Goal: Check status: Check status

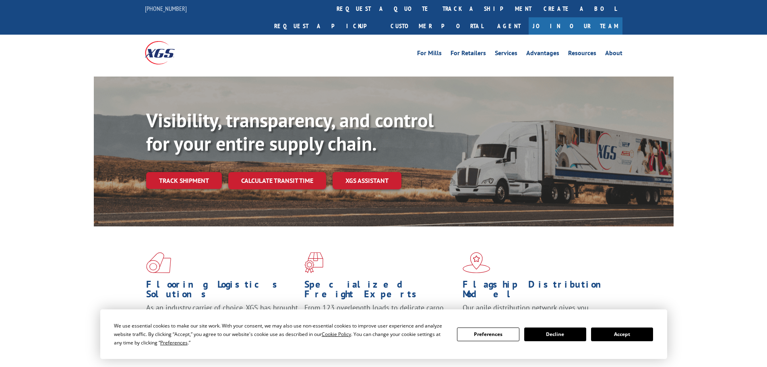
click at [437, 6] on link "track a shipment" at bounding box center [487, 8] width 101 height 17
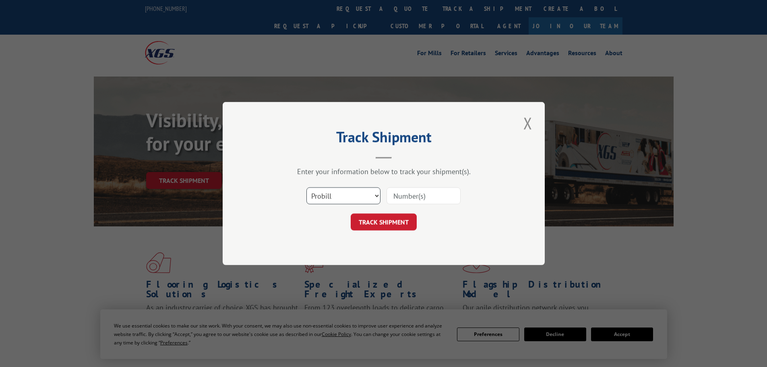
drag, startPoint x: 323, startPoint y: 195, endPoint x: 330, endPoint y: 204, distance: 11.4
click at [323, 195] on select "Select category... Probill BOL PO" at bounding box center [343, 195] width 74 height 17
select select "bol"
click at [306, 187] on select "Select category... Probill BOL PO" at bounding box center [343, 195] width 74 height 17
click at [408, 201] on input at bounding box center [424, 195] width 74 height 17
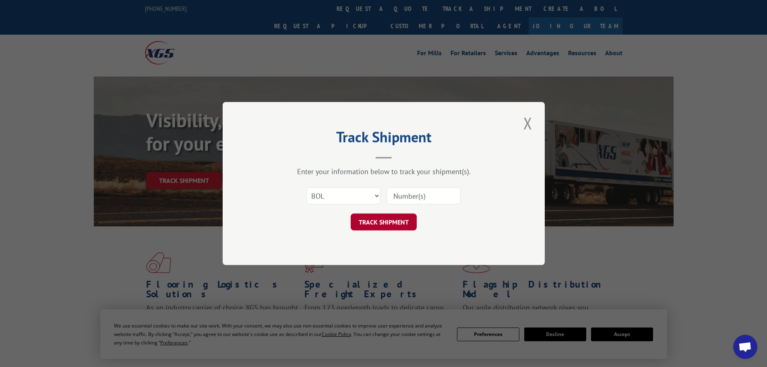
paste input "6100042928"
type input "6100042928"
click at [393, 219] on button "TRACK SHIPMENT" at bounding box center [384, 221] width 66 height 17
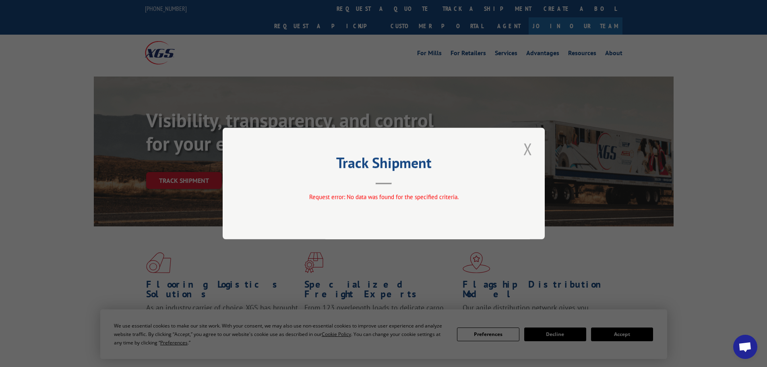
click at [528, 153] on button "Close modal" at bounding box center [528, 149] width 14 height 22
